Goal: Information Seeking & Learning: Learn about a topic

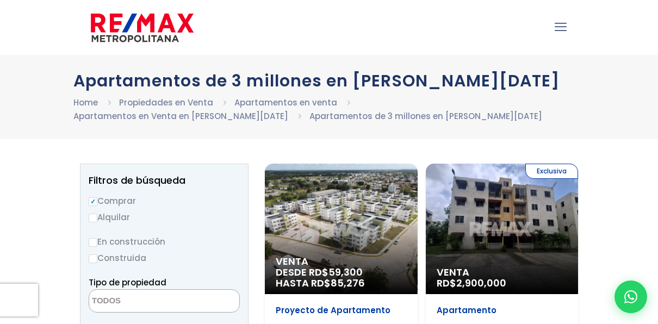
select select
click at [531, 257] on div "Exclusiva Venta RD$ 2,900,000" at bounding box center [502, 229] width 153 height 130
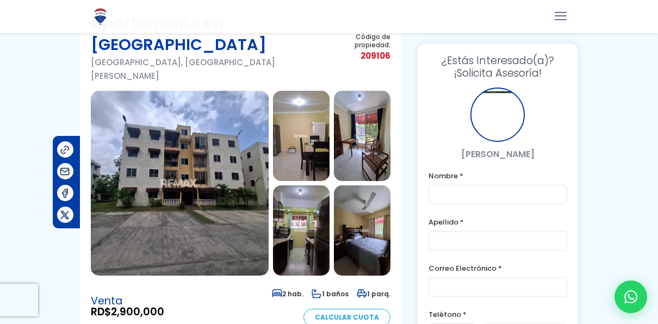
scroll to position [64, 0]
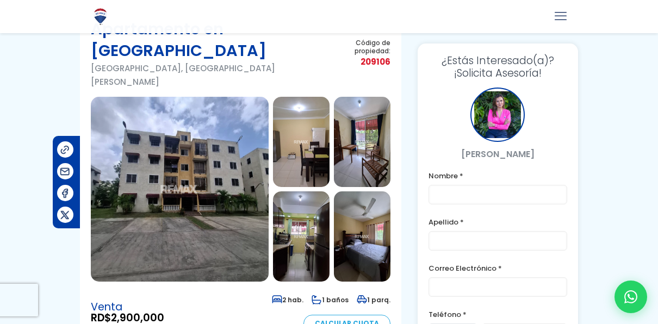
click at [218, 133] on img at bounding box center [180, 189] width 178 height 185
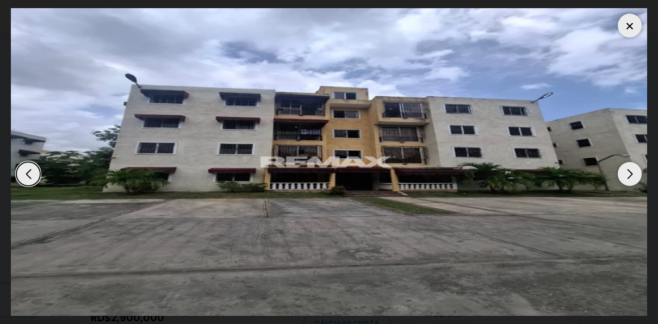
click at [634, 171] on div "Next slide" at bounding box center [630, 174] width 24 height 24
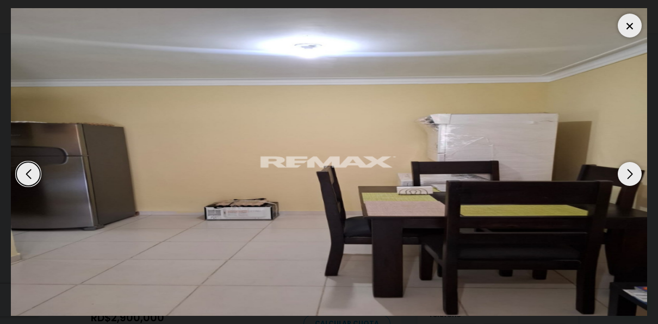
click at [634, 171] on div "Next slide" at bounding box center [630, 174] width 24 height 24
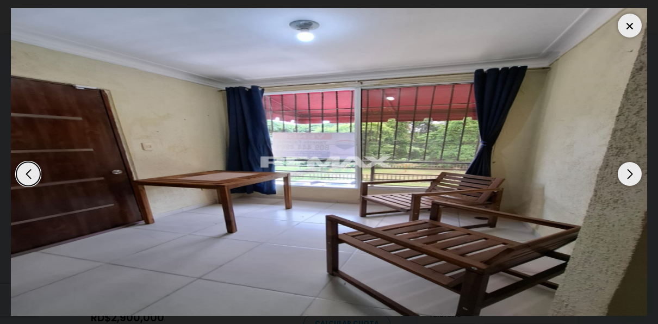
click at [634, 171] on div "Next slide" at bounding box center [630, 174] width 24 height 24
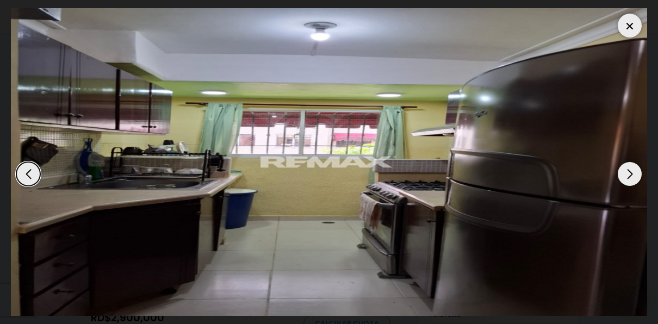
click at [634, 171] on div "Next slide" at bounding box center [630, 174] width 24 height 24
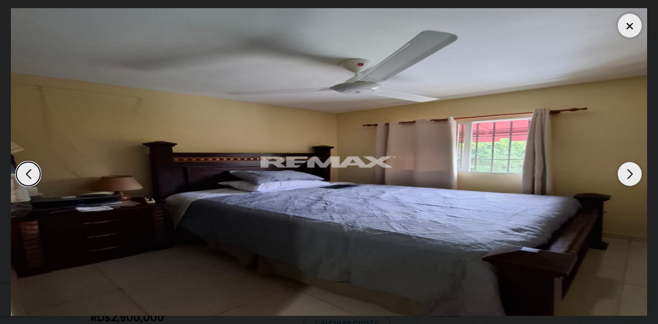
click at [634, 171] on div "Next slide" at bounding box center [630, 174] width 24 height 24
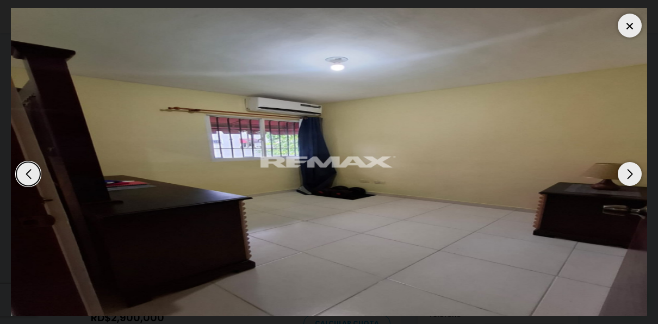
click at [634, 171] on div "Next slide" at bounding box center [630, 174] width 24 height 24
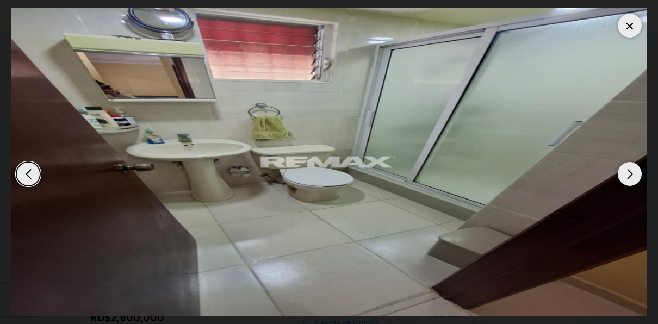
click at [634, 171] on div "Next slide" at bounding box center [630, 174] width 24 height 24
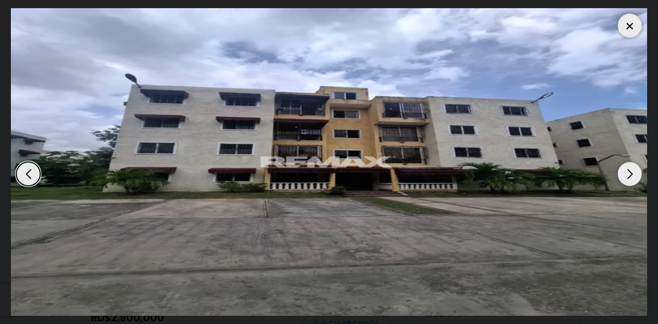
click at [634, 171] on div "Next slide" at bounding box center [630, 174] width 24 height 24
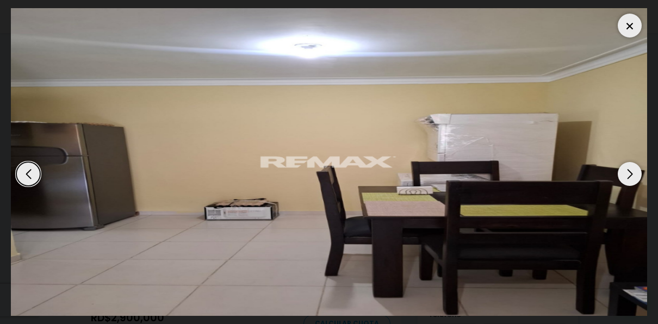
click at [634, 171] on div "Next slide" at bounding box center [630, 174] width 24 height 24
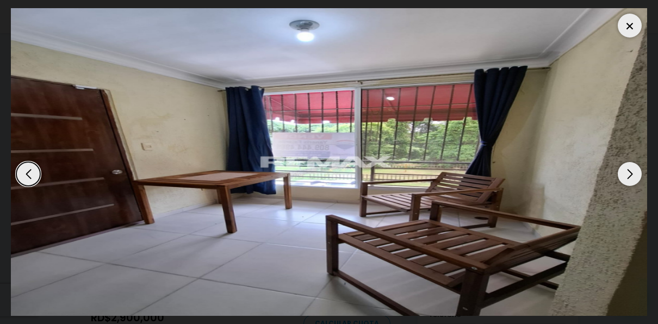
click at [634, 171] on div "Next slide" at bounding box center [630, 174] width 24 height 24
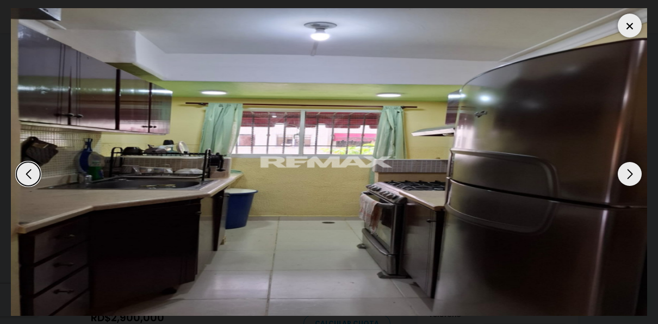
click at [634, 171] on div "Next slide" at bounding box center [630, 174] width 24 height 24
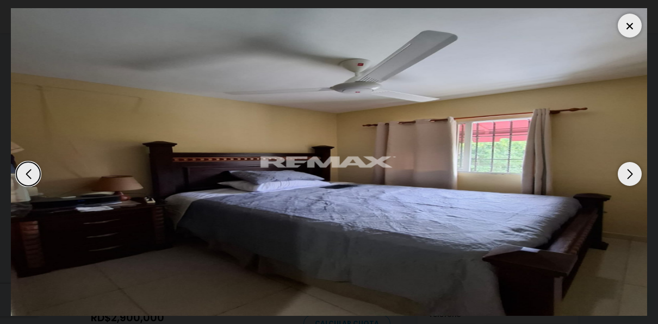
click at [634, 171] on div "Next slide" at bounding box center [630, 174] width 24 height 24
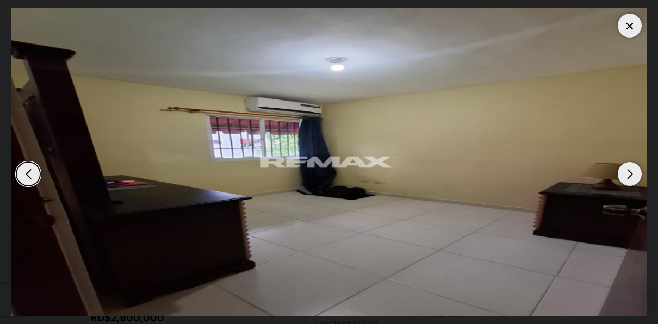
click at [627, 29] on div at bounding box center [630, 26] width 24 height 24
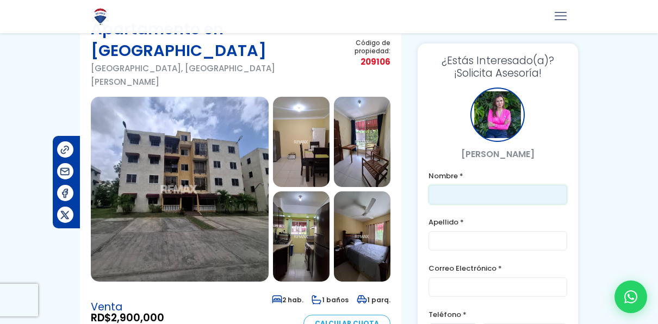
click at [487, 199] on input "text" at bounding box center [497, 195] width 139 height 20
type input "[PERSON_NAME]"
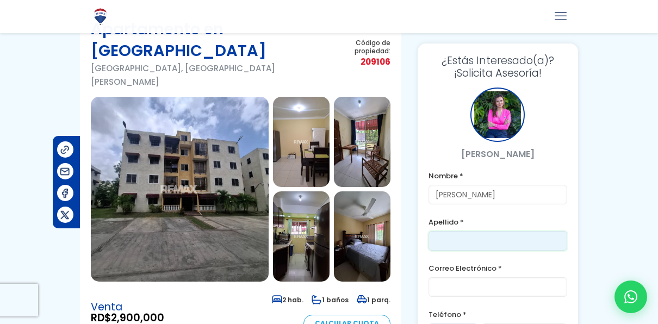
click at [462, 242] on input "text" at bounding box center [497, 241] width 139 height 20
type input "[PERSON_NAME]"
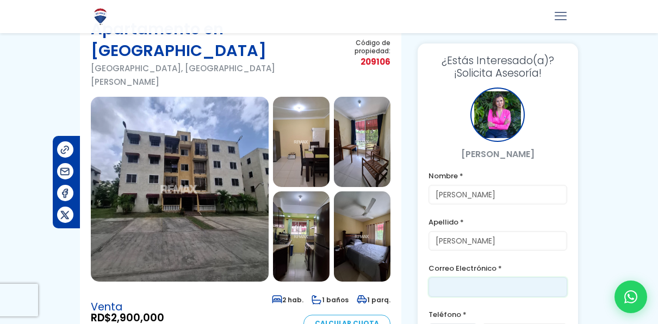
click at [455, 286] on input "email" at bounding box center [497, 287] width 139 height 20
click at [463, 314] on label "Teléfono *" at bounding box center [497, 315] width 139 height 14
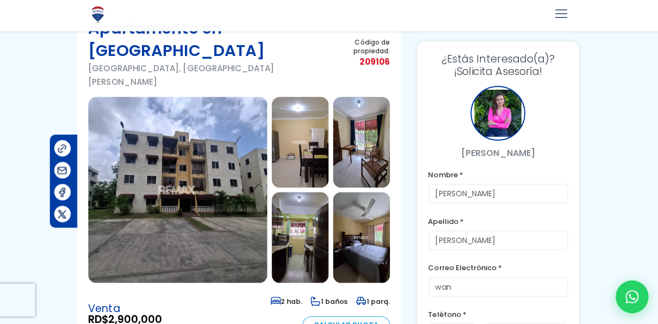
scroll to position [62, 0]
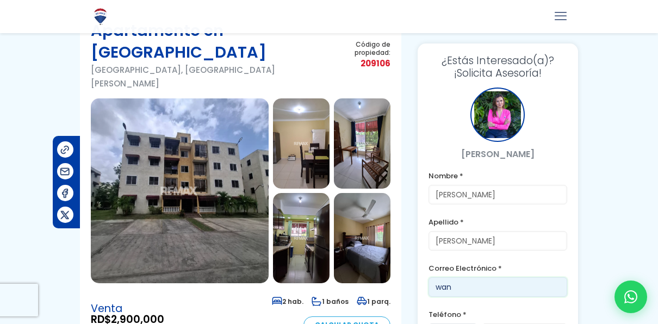
click at [456, 286] on input "wan" at bounding box center [497, 287] width 139 height 20
click at [506, 286] on input "wanzendav@" at bounding box center [497, 287] width 139 height 20
type input "[EMAIL_ADDRESS][DOMAIN_NAME]"
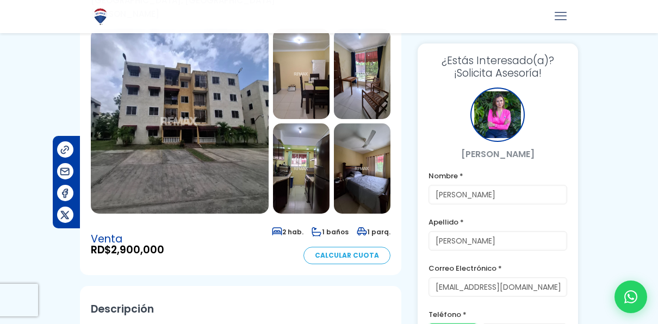
scroll to position [154, 0]
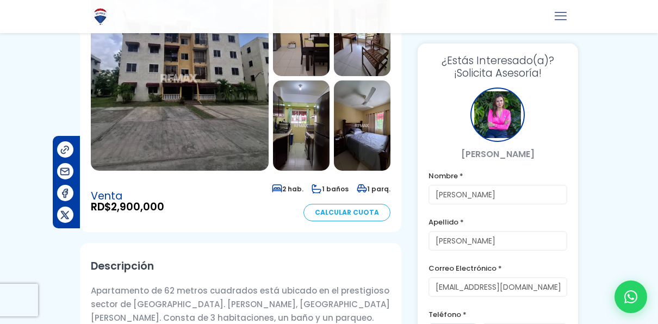
scroll to position [176, 0]
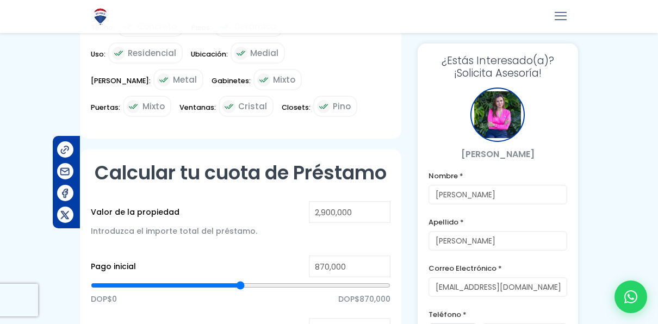
scroll to position [657, 0]
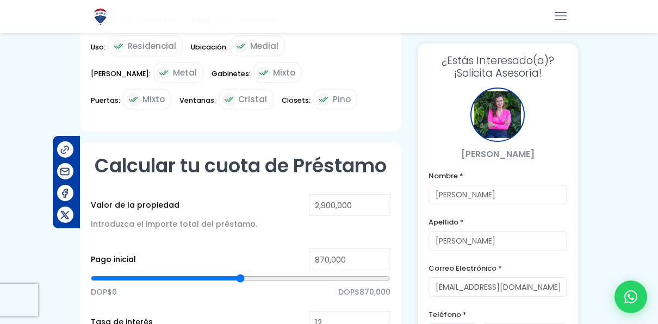
click at [612, 247] on div at bounding box center [329, 69] width 658 height 1313
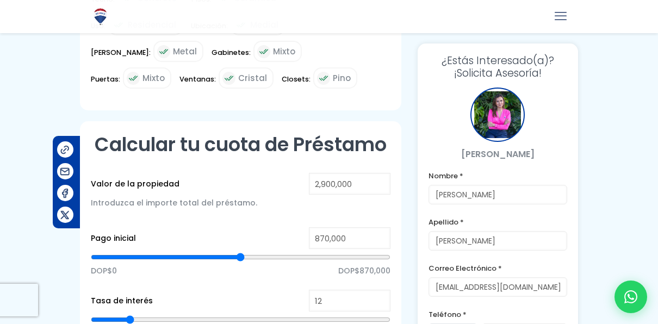
scroll to position [701, 0]
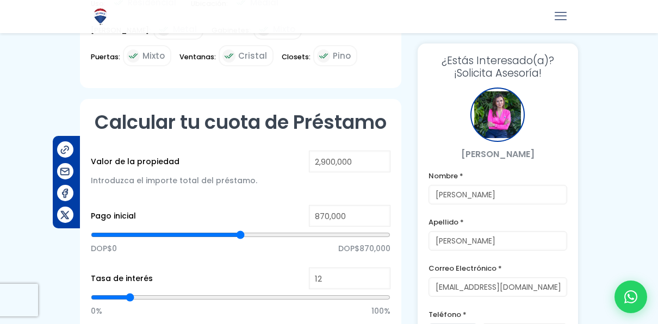
click at [557, 17] on icon "mobile menu" at bounding box center [560, 16] width 12 height 17
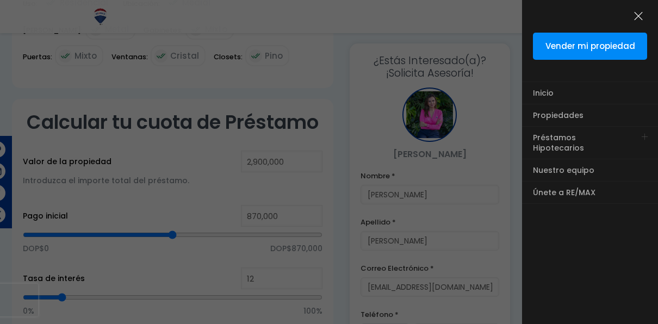
click at [637, 13] on icon "menu close icon" at bounding box center [638, 16] width 12 height 17
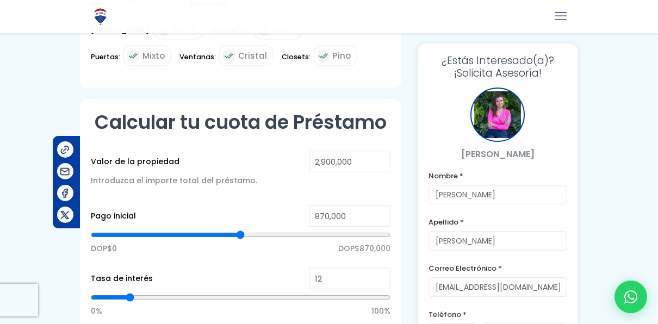
click at [481, 309] on label "Teléfono *" at bounding box center [497, 315] width 139 height 14
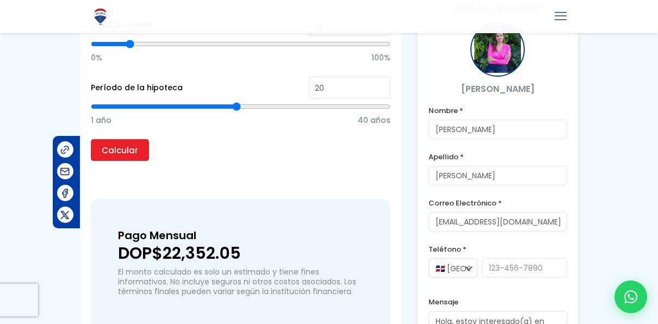
scroll to position [935, 0]
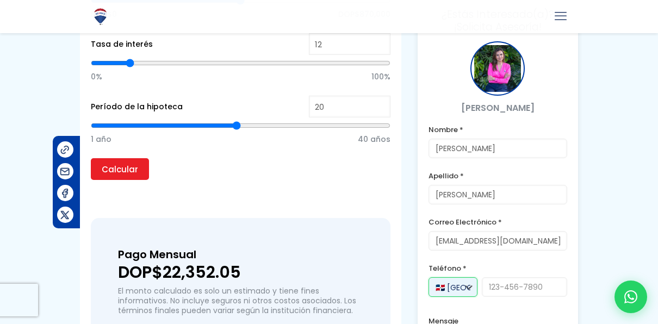
click at [469, 277] on select "🇩🇴 República Dominicana +1 🇺🇸 Estados Unidos +1 🇪🇸 España +34" at bounding box center [452, 287] width 49 height 20
select select "+1"
click at [428, 277] on select "🇩🇴 República Dominicana +1 🇺🇸 Estados Unidos +1 🇪🇸 España +34" at bounding box center [452, 287] width 49 height 20
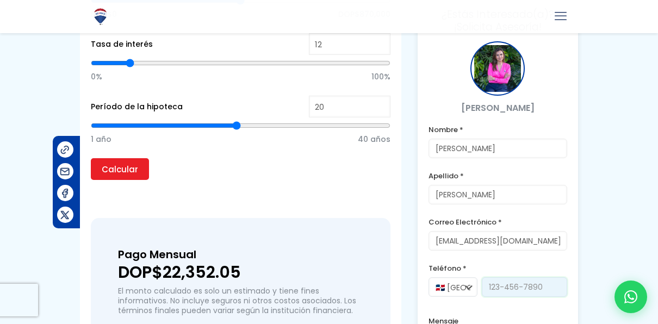
click at [491, 277] on input "tel" at bounding box center [524, 287] width 85 height 20
type input "9392678478"
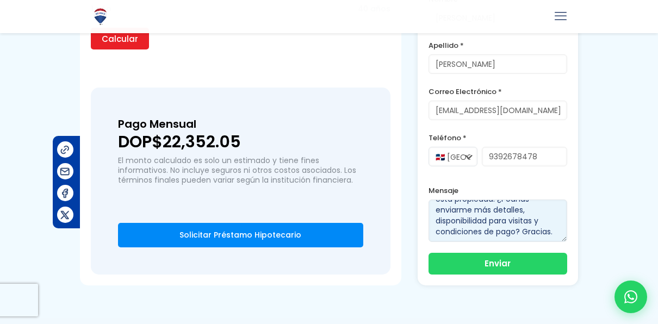
scroll to position [1095, 0]
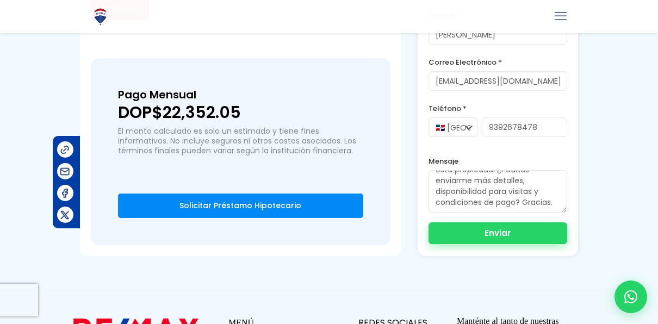
click at [547, 222] on button "Enviar" at bounding box center [497, 233] width 139 height 22
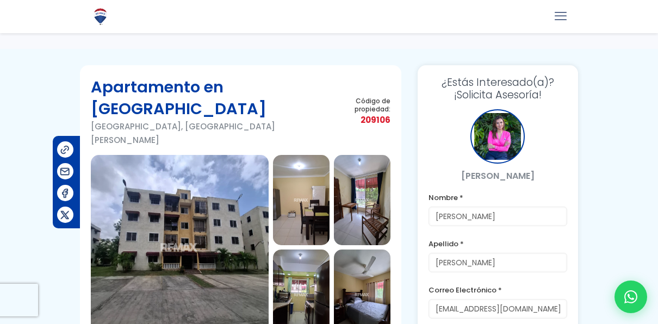
scroll to position [0, 0]
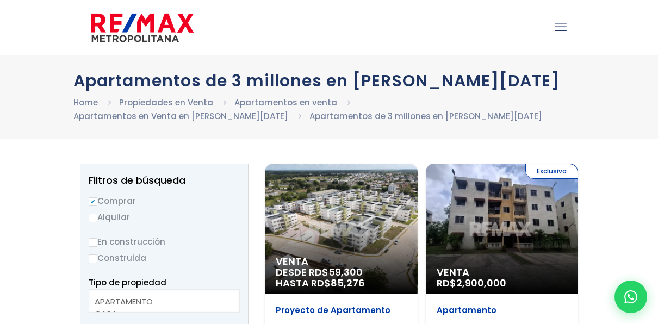
select select
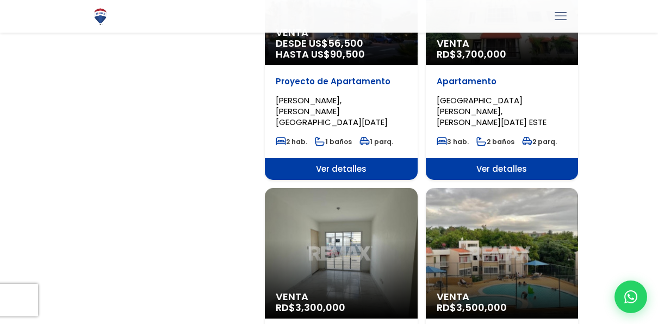
scroll to position [1907, 0]
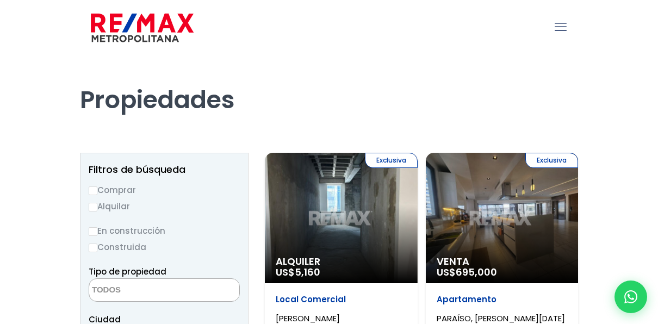
select select
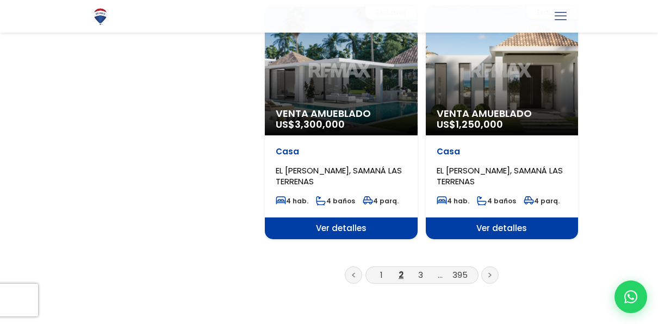
scroll to position [1927, 0]
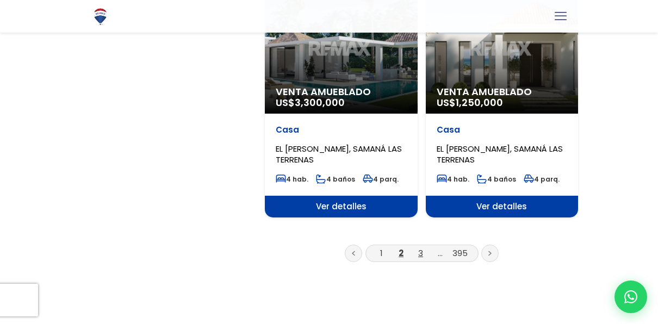
click at [421, 247] on link "3" at bounding box center [420, 252] width 5 height 11
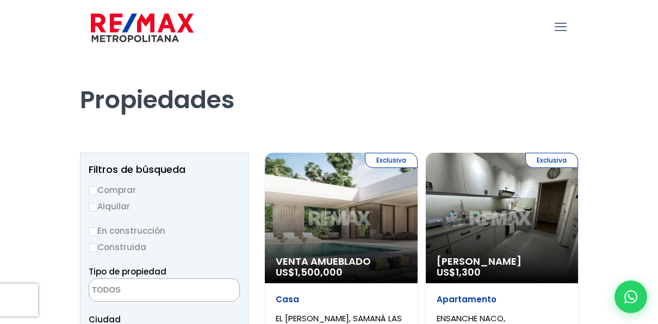
select select
